Goal: Information Seeking & Learning: Check status

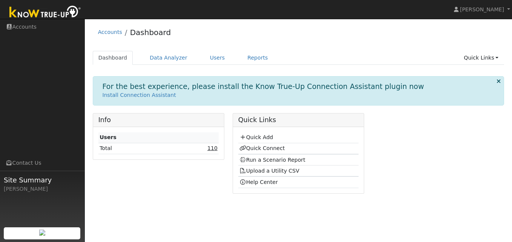
click at [211, 148] on link "110" at bounding box center [212, 148] width 10 height 6
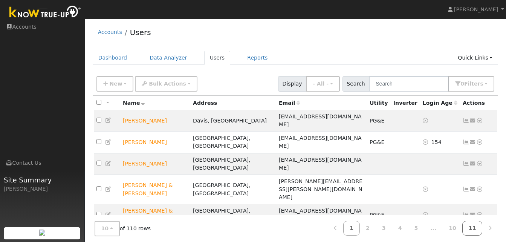
click at [476, 229] on link "11" at bounding box center [472, 228] width 20 height 15
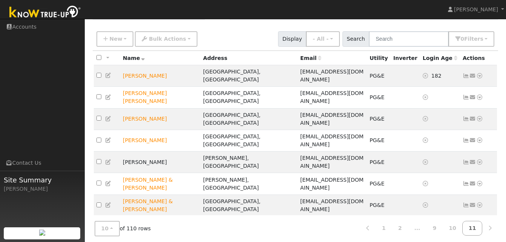
scroll to position [48, 0]
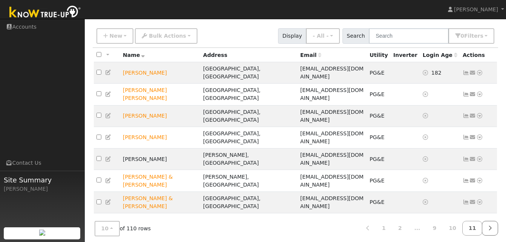
click at [491, 225] on icon at bounding box center [489, 227] width 3 height 5
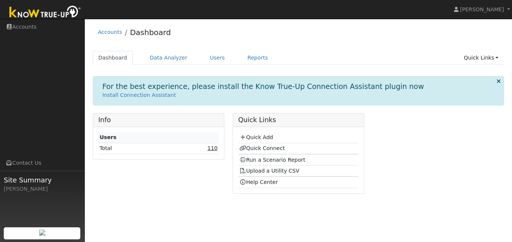
click at [214, 148] on link "110" at bounding box center [212, 148] width 10 height 6
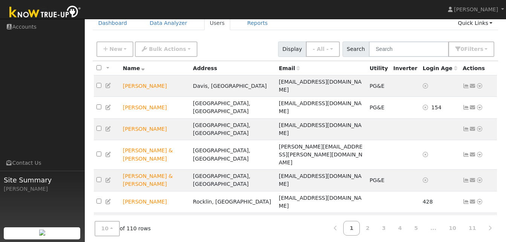
scroll to position [49, 0]
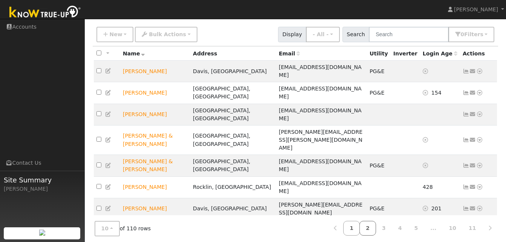
click at [376, 224] on link "2" at bounding box center [367, 228] width 17 height 15
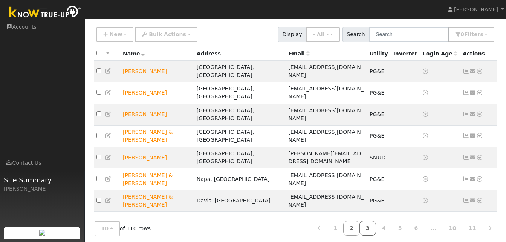
click at [376, 223] on link "3" at bounding box center [367, 228] width 17 height 15
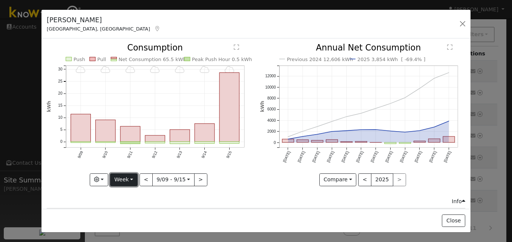
click at [130, 177] on button "Week" at bounding box center [124, 179] width 28 height 13
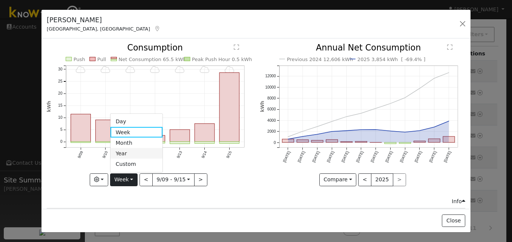
click at [125, 152] on link "Year" at bounding box center [136, 153] width 52 height 11
type input "2024-09-01"
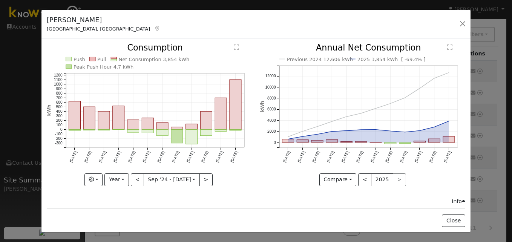
click at [256, 171] on div "Previous 2024 12,606 kWh 2025 3,854 kWh [ -69.4% ] Sep '24 Oct '24 Nov '24 Dec …" at bounding box center [362, 120] width 213 height 153
click at [462, 24] on button "button" at bounding box center [462, 23] width 11 height 11
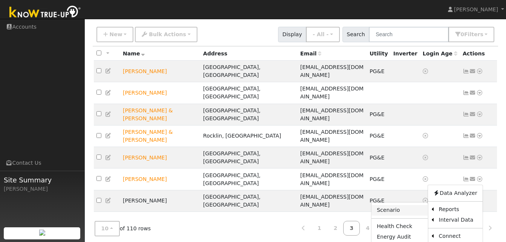
click at [393, 205] on link "Scenario" at bounding box center [400, 210] width 56 height 11
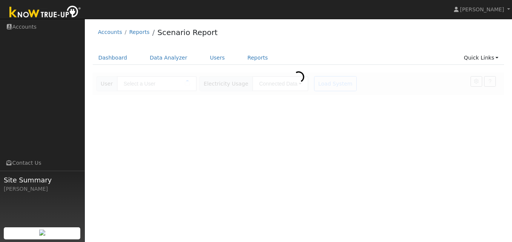
type input "[PERSON_NAME]"
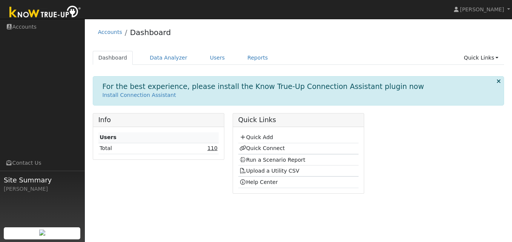
click at [211, 149] on link "110" at bounding box center [212, 148] width 10 height 6
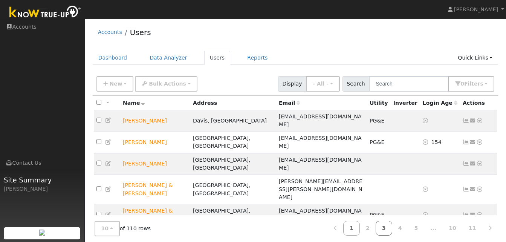
click at [392, 229] on link "3" at bounding box center [384, 228] width 17 height 15
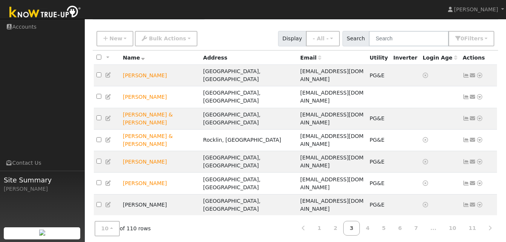
scroll to position [49, 0]
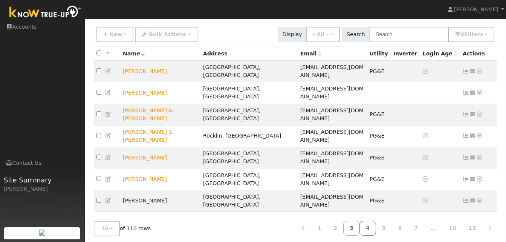
click at [376, 225] on link "4" at bounding box center [367, 228] width 17 height 15
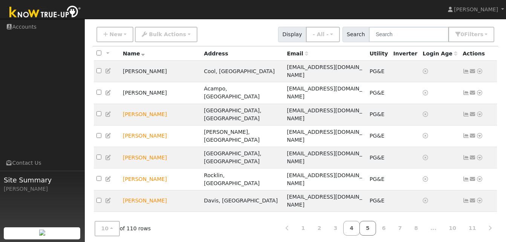
click at [376, 226] on link "5" at bounding box center [367, 228] width 17 height 15
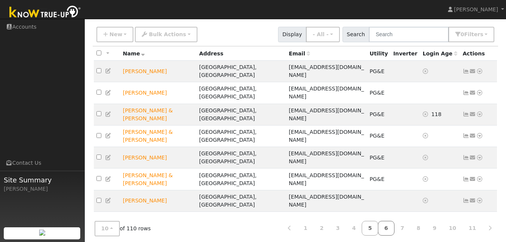
click at [394, 224] on link "6" at bounding box center [386, 228] width 17 height 15
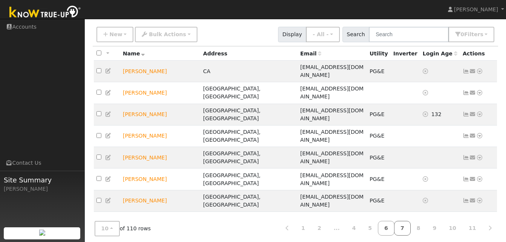
click at [410, 226] on link "7" at bounding box center [402, 228] width 17 height 15
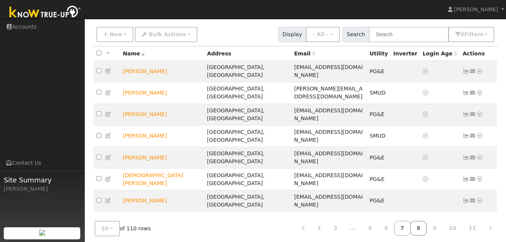
click at [425, 226] on link "8" at bounding box center [418, 228] width 17 height 15
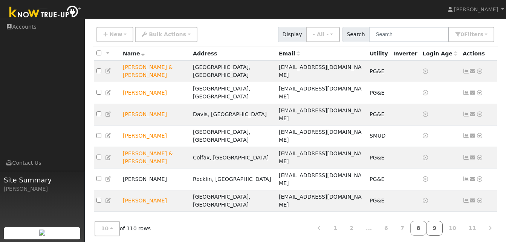
click at [440, 224] on link "9" at bounding box center [434, 228] width 17 height 15
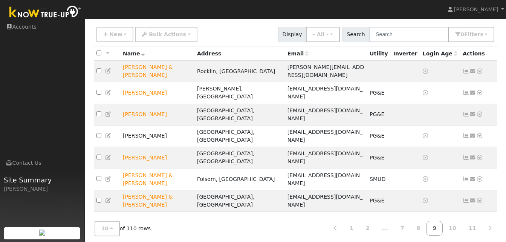
click at [440, 224] on link "9" at bounding box center [434, 228] width 17 height 15
click at [455, 226] on link "10" at bounding box center [452, 228] width 20 height 15
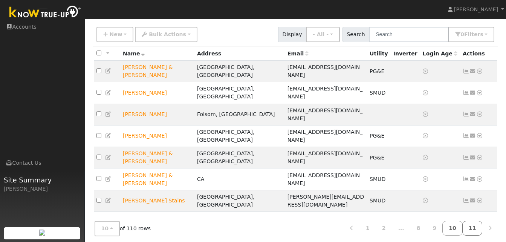
click at [473, 222] on link "11" at bounding box center [472, 228] width 20 height 15
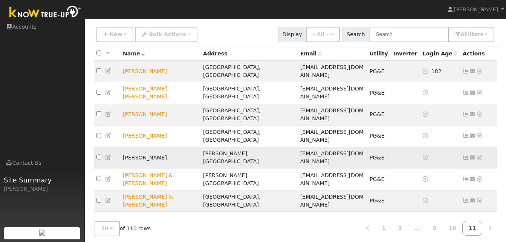
click at [480, 155] on icon at bounding box center [479, 157] width 7 height 5
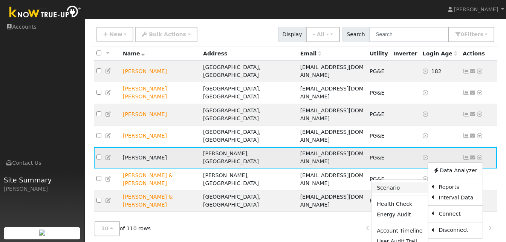
click at [390, 182] on link "Scenario" at bounding box center [400, 187] width 56 height 11
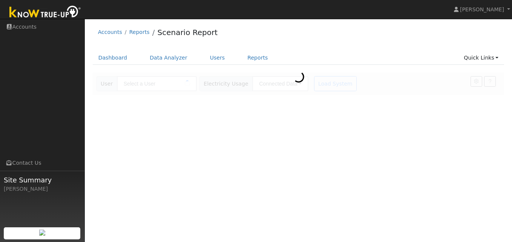
type input "[PERSON_NAME]"
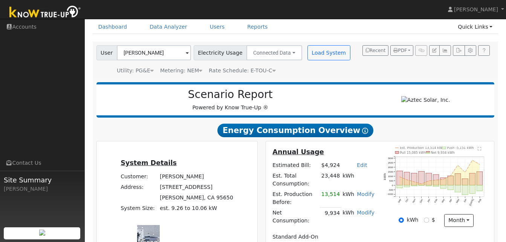
scroll to position [37, 0]
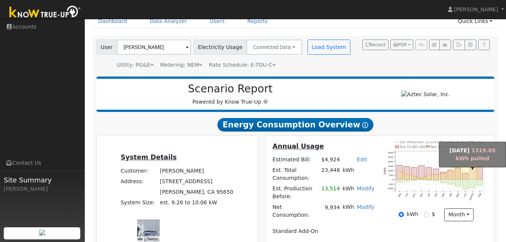
click at [474, 178] on rect "onclick=""" at bounding box center [472, 174] width 6 height 12
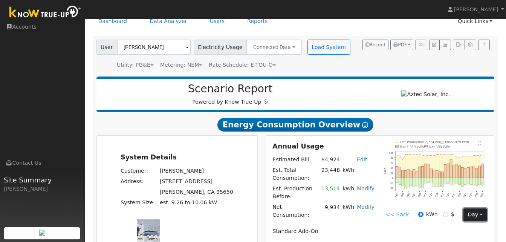
click at [478, 216] on button "day" at bounding box center [474, 214] width 23 height 13
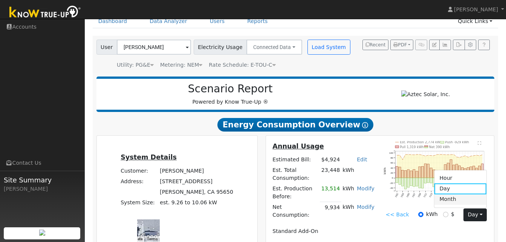
click at [446, 203] on link "Month" at bounding box center [460, 199] width 52 height 11
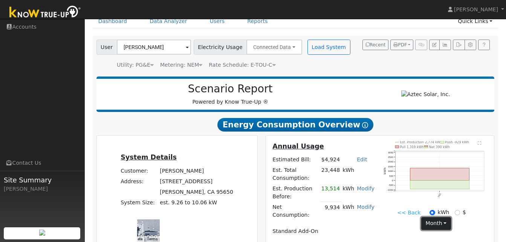
click at [451, 217] on button "month" at bounding box center [436, 223] width 30 height 13
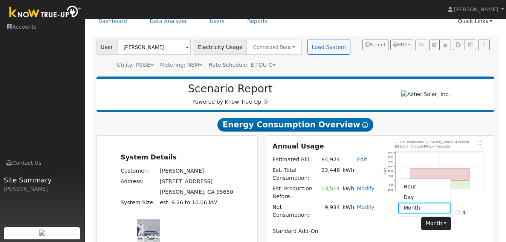
click at [384, 206] on icon "Est. Production 2,774 kWh Push -929 kWh Pull 1,319 kWh Net 390 kWh 7/01 -1000 -…" at bounding box center [436, 175] width 105 height 69
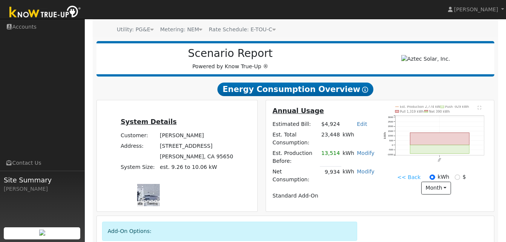
scroll to position [73, 0]
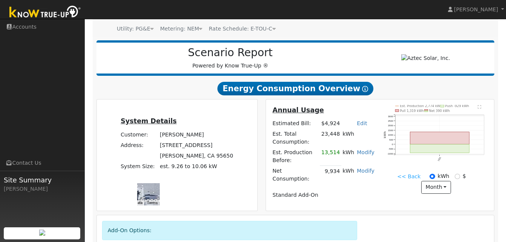
click at [397, 180] on link "<< Back" at bounding box center [408, 177] width 23 height 8
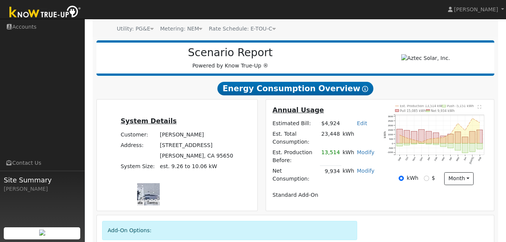
click at [368, 182] on table "Annual Usage Estimated Bill: $4,924 Edit Estimated Bill $ Annual Est. Total Con…" at bounding box center [323, 152] width 105 height 95
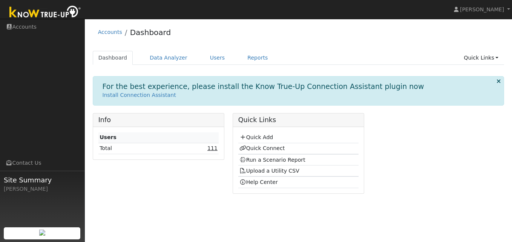
click at [212, 148] on link "111" at bounding box center [212, 148] width 10 height 6
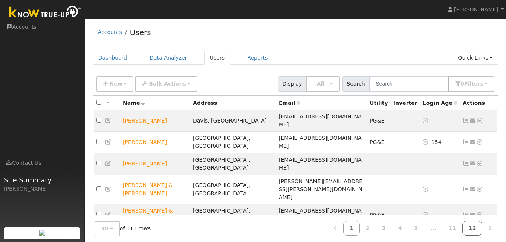
click at [473, 228] on link "12" at bounding box center [472, 228] width 20 height 15
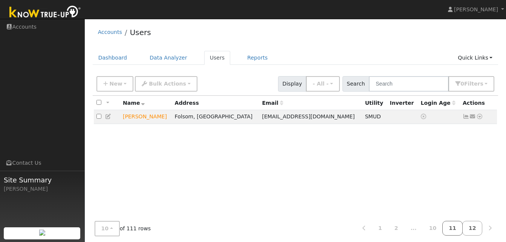
click at [459, 227] on link "11" at bounding box center [452, 228] width 20 height 15
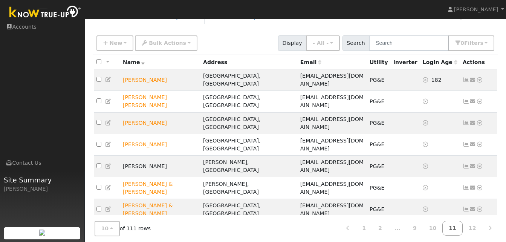
scroll to position [49, 0]
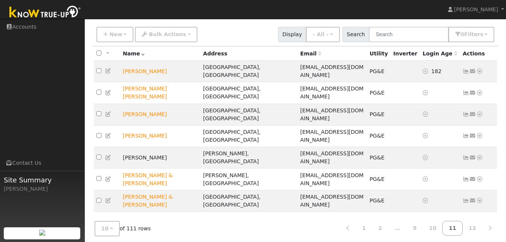
click at [418, 215] on div "10 10 25 50 100 of 111 rows 1 2 ... 9 10 11 12" at bounding box center [296, 228] width 406 height 27
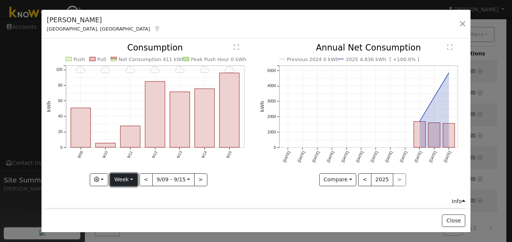
click at [132, 177] on button "Week" at bounding box center [124, 179] width 28 height 13
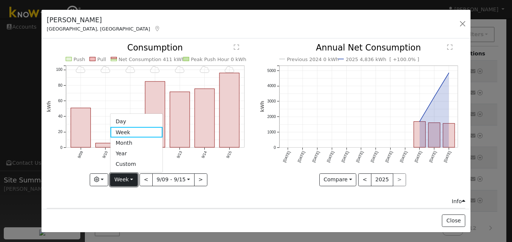
click at [132, 177] on button "Week" at bounding box center [124, 179] width 28 height 13
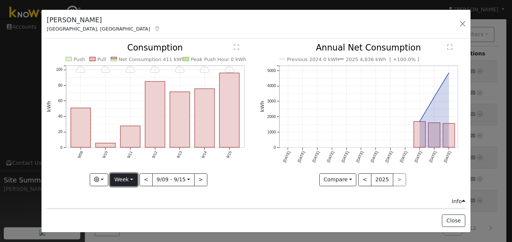
click at [132, 176] on button "Week" at bounding box center [124, 179] width 28 height 13
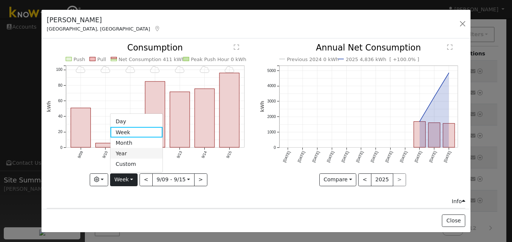
click at [121, 151] on link "Year" at bounding box center [136, 153] width 52 height 11
type input "[DATE]"
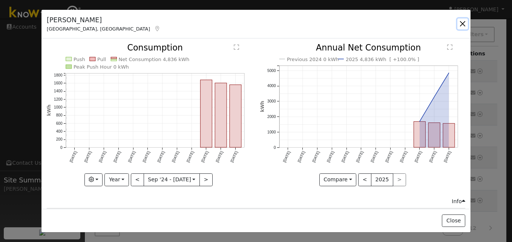
click at [463, 25] on button "button" at bounding box center [462, 23] width 11 height 11
